Goal: Task Accomplishment & Management: Use online tool/utility

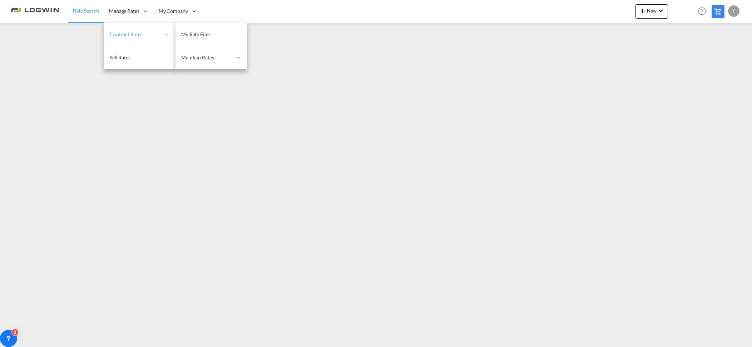
click at [133, 35] on span "Contract Rates" at bounding box center [135, 34] width 51 height 7
click at [208, 34] on span "My Rate Files" at bounding box center [195, 34] width 29 height 6
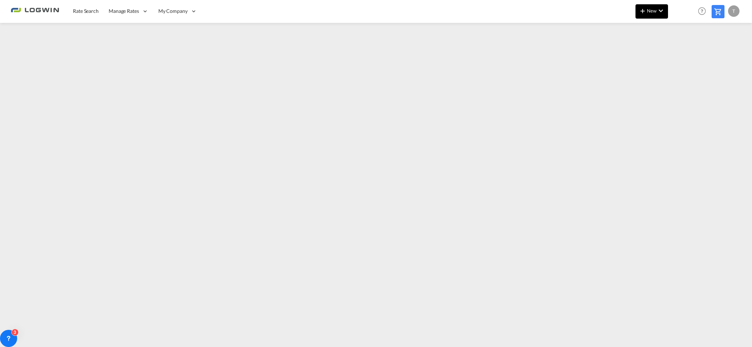
click at [654, 11] on span "New" at bounding box center [652, 11] width 27 height 6
click at [682, 55] on span "Ratesheet" at bounding box center [682, 53] width 8 height 14
click at [657, 8] on md-icon "icon-chevron-down" at bounding box center [661, 10] width 9 height 9
click at [703, 55] on div "Ratesheet" at bounding box center [691, 54] width 26 height 18
click at [90, 14] on span "Rate Search" at bounding box center [86, 11] width 26 height 7
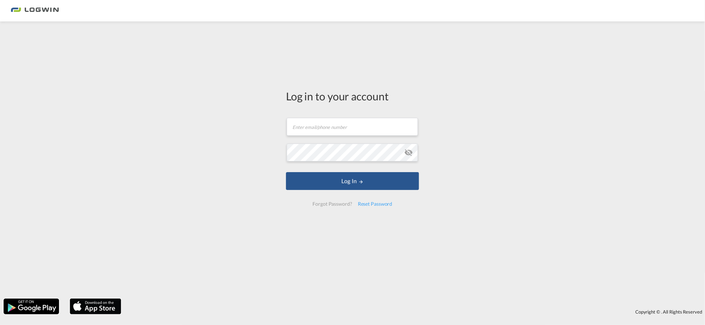
click at [643, 203] on div "Log in to your account Email field is required Password field is required Log I…" at bounding box center [352, 160] width 705 height 270
